Goal: Use online tool/utility

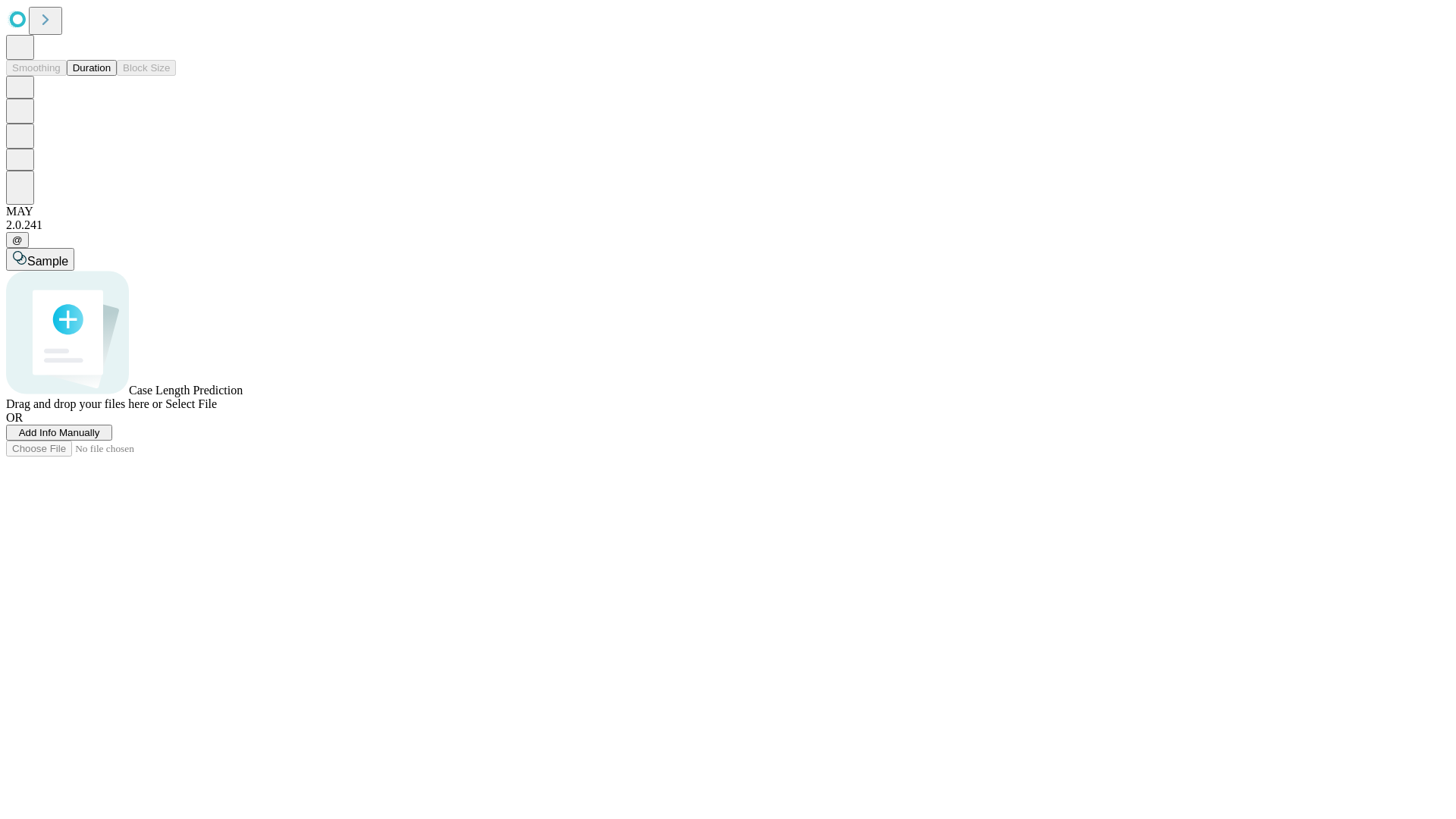
click at [111, 75] on button "Duration" at bounding box center [91, 68] width 50 height 16
click at [216, 410] on span "Select File" at bounding box center [192, 403] width 52 height 13
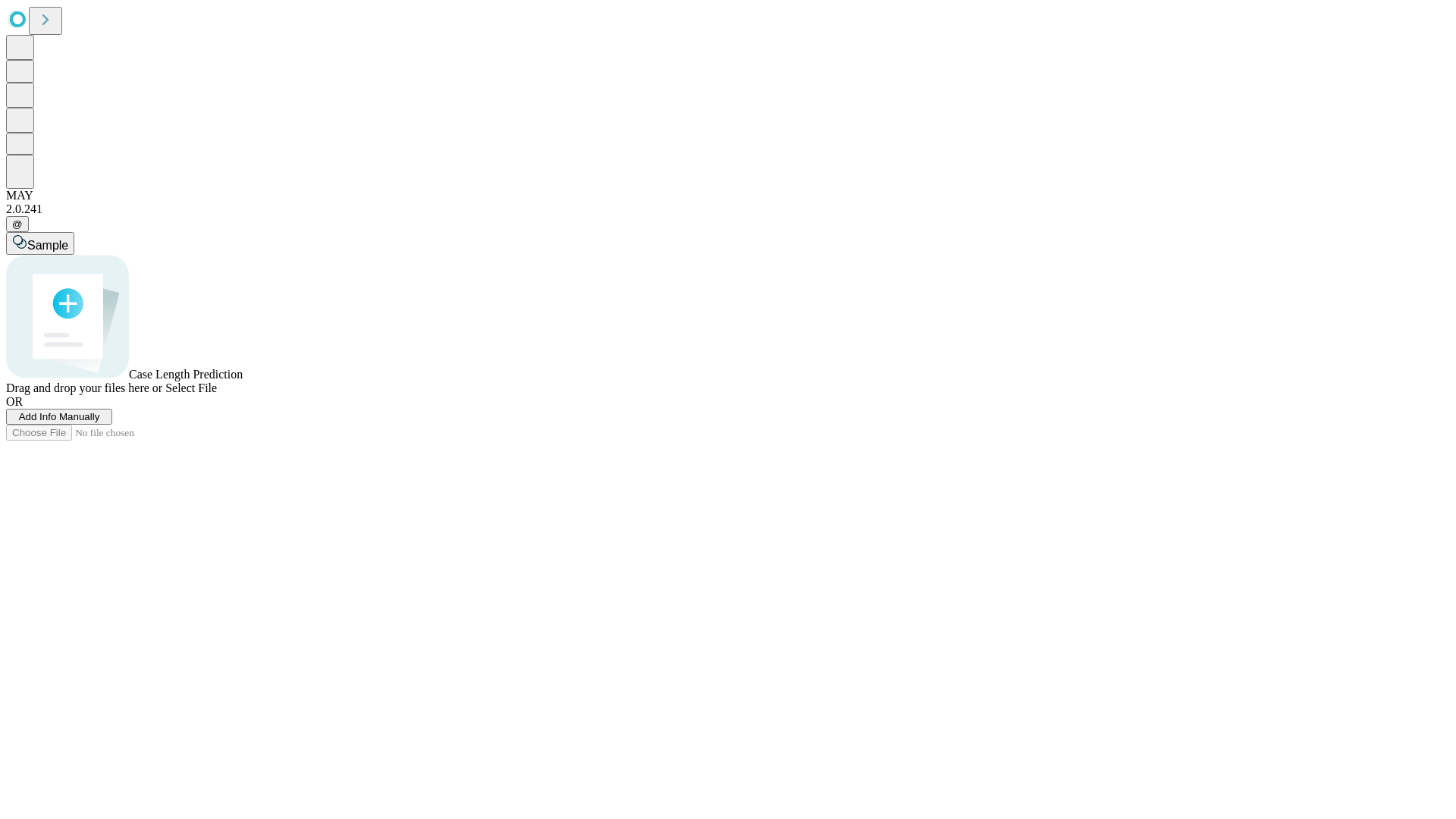
click at [216, 394] on span "Select File" at bounding box center [192, 387] width 52 height 13
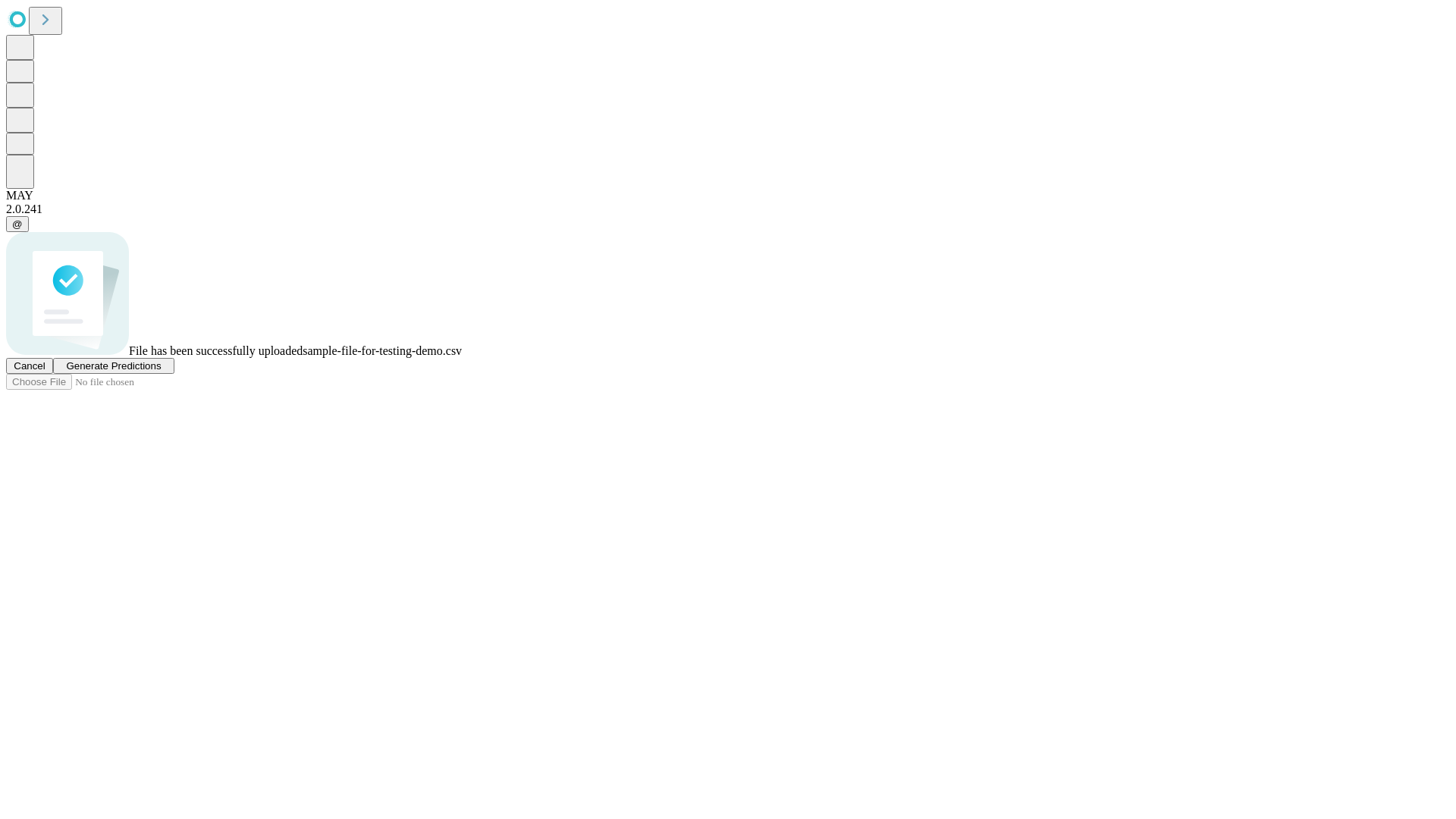
click at [161, 371] on span "Generate Predictions" at bounding box center [112, 365] width 94 height 11
